Goal: Information Seeking & Learning: Find specific fact

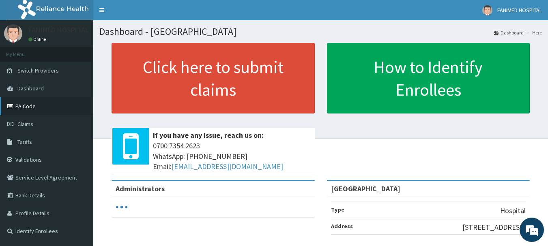
click at [25, 109] on link "PA Code" at bounding box center [46, 106] width 93 height 18
click at [21, 103] on link "PA Code" at bounding box center [46, 106] width 93 height 18
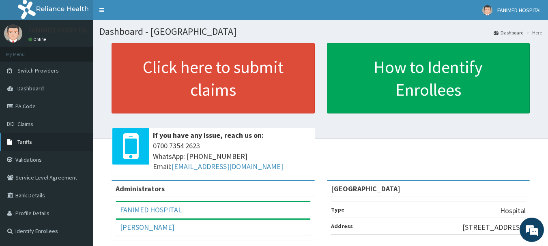
click at [26, 147] on link "Tariffs" at bounding box center [46, 142] width 93 height 18
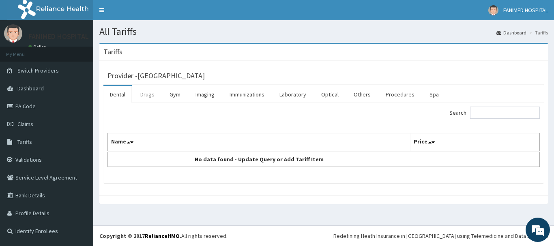
click at [146, 96] on link "Drugs" at bounding box center [147, 94] width 27 height 17
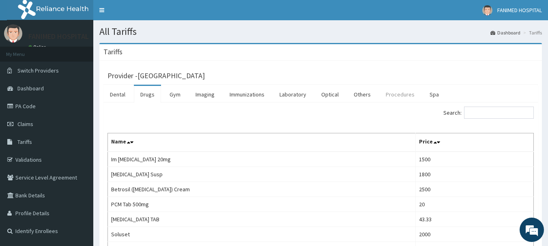
click at [405, 95] on link "Procedures" at bounding box center [400, 94] width 42 height 17
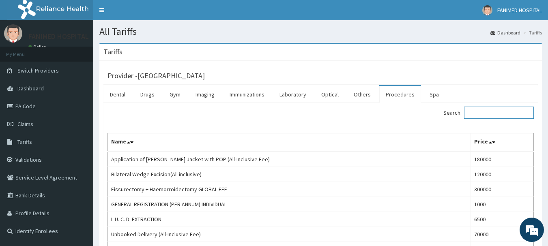
click at [486, 111] on input "Search:" at bounding box center [499, 113] width 70 height 12
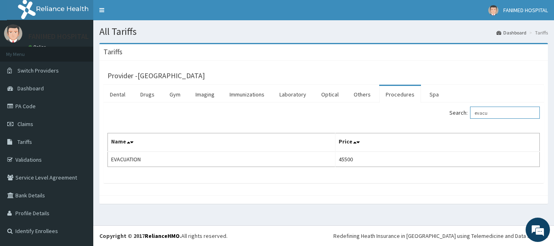
click at [503, 113] on input "evacu" at bounding box center [505, 113] width 70 height 12
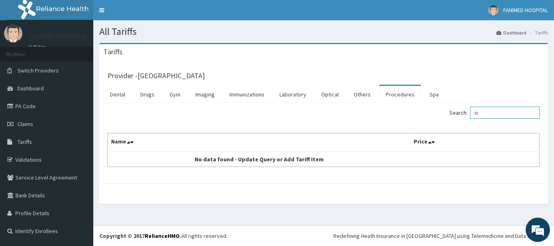
type input "b"
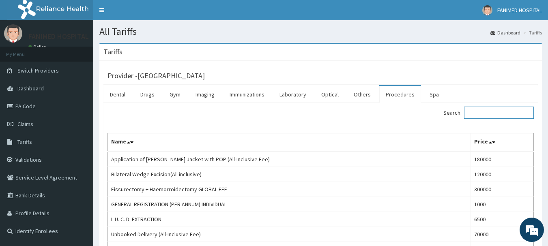
paste input "thrombectomy"
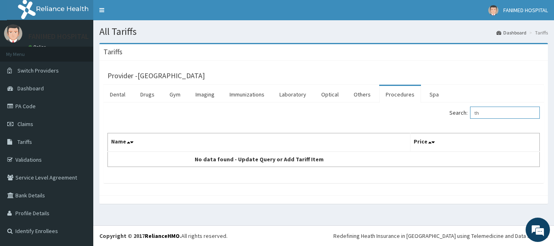
type input "t"
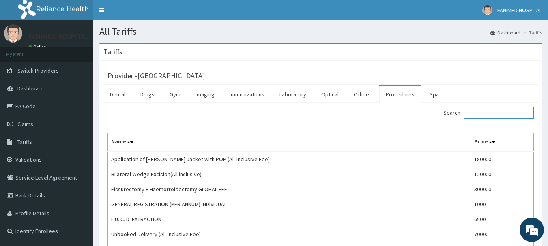
paste input "embolectomy"
type input "embolectomy"
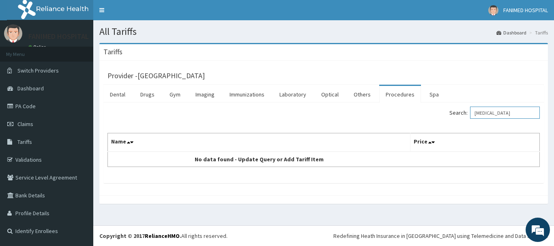
click at [514, 112] on input "embolectomy" at bounding box center [505, 113] width 70 height 12
type input "b"
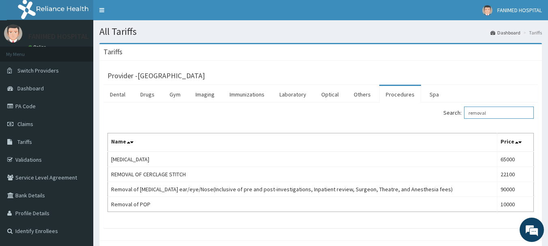
click at [501, 114] on input "removal" at bounding box center [499, 113] width 70 height 12
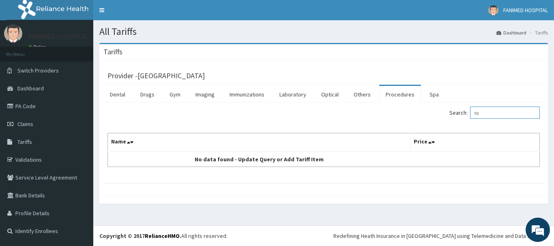
type input "t"
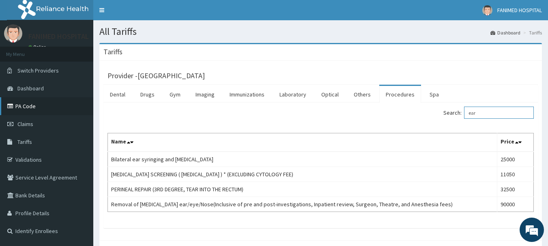
type input "ear"
click at [23, 105] on link "PA Code" at bounding box center [46, 106] width 93 height 18
